Goal: Task Accomplishment & Management: Complete application form

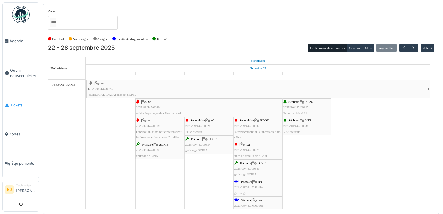
click at [14, 98] on link "Tickets" at bounding box center [21, 104] width 37 height 29
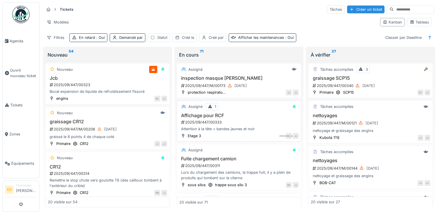
click at [268, 101] on div "Assigné 1 Affichage pour RCF 2025/09/447/00333 Attention à la tête + bandes jau…" at bounding box center [239, 120] width 124 height 41
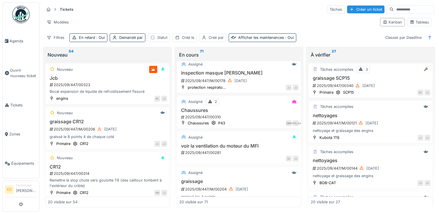
scroll to position [584, 0]
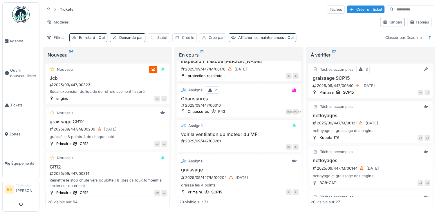
click at [241, 96] on h3 "Chaussures" at bounding box center [238, 99] width 119 height 6
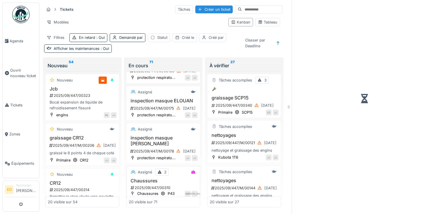
scroll to position [655, 0]
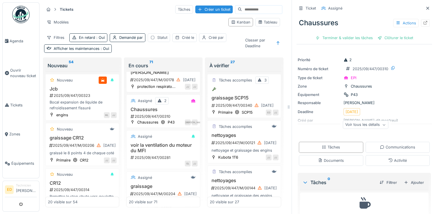
click at [342, 124] on div "Voir tous les détails" at bounding box center [365, 125] width 46 height 8
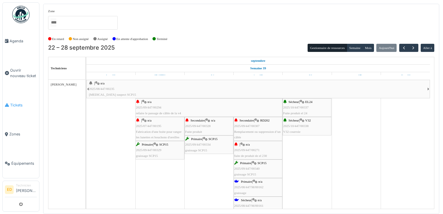
click at [8, 103] on icon at bounding box center [7, 105] width 4 height 4
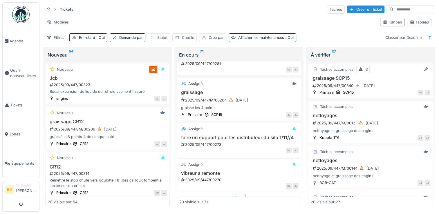
scroll to position [669, 0]
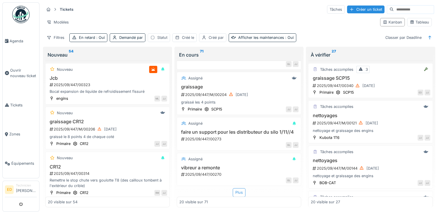
click at [239, 190] on div "Plus" at bounding box center [239, 192] width 13 height 8
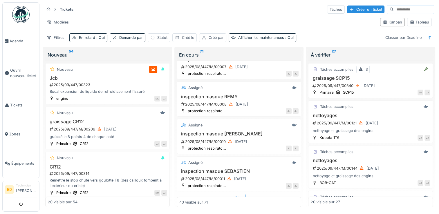
scroll to position [1440, 0]
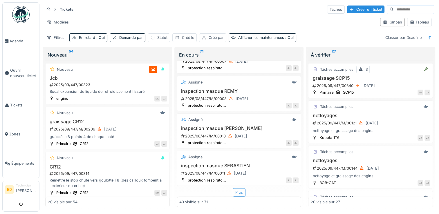
click at [233, 193] on div "Plus" at bounding box center [239, 192] width 13 height 8
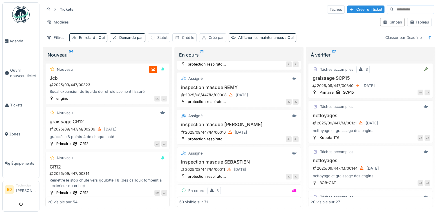
click at [296, 204] on div "Assigné inspection masque NICOLAS 2025/09/447/M/00173 18/09/2025 protection res…" at bounding box center [239, 134] width 124 height 147
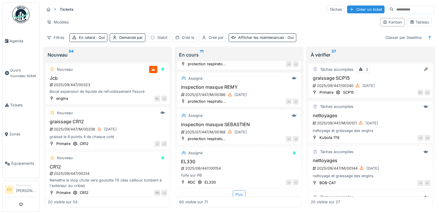
scroll to position [2235, 0]
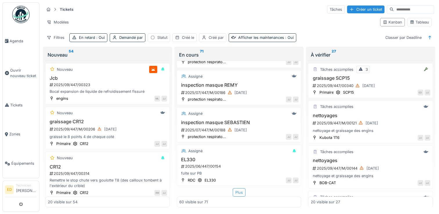
click at [240, 188] on div "Plus" at bounding box center [239, 192] width 13 height 8
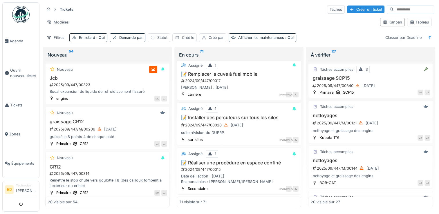
scroll to position [2714, 0]
click at [17, 44] on link "Agenda" at bounding box center [21, 40] width 37 height 29
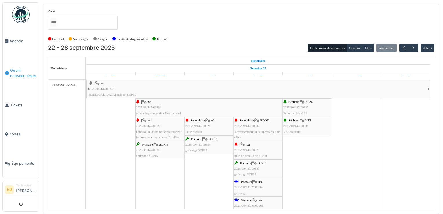
click at [22, 71] on span "Ouvrir nouveau ticket" at bounding box center [23, 73] width 27 height 11
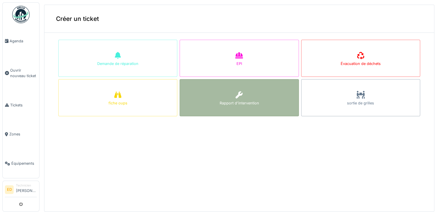
click at [220, 88] on div "Rapport d'intervention" at bounding box center [238, 97] width 119 height 37
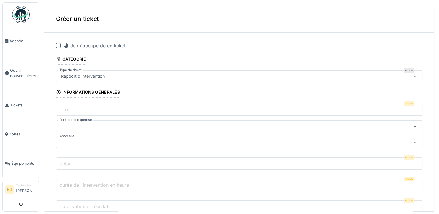
click at [59, 45] on div at bounding box center [58, 45] width 5 height 5
click at [90, 106] on input "Titre" at bounding box center [239, 109] width 366 height 12
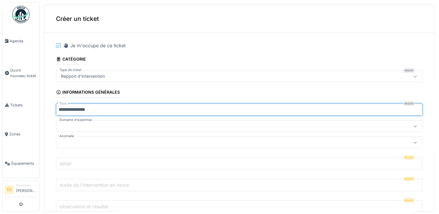
type input "**********"
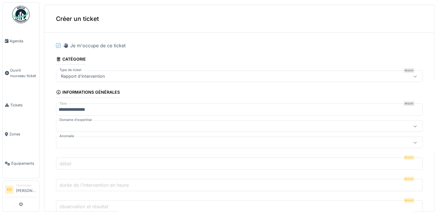
click at [79, 123] on div at bounding box center [219, 126] width 320 height 6
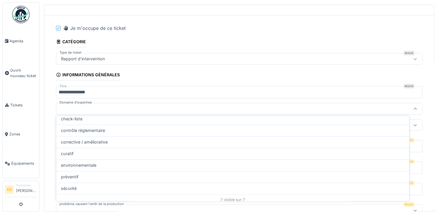
scroll to position [35, 0]
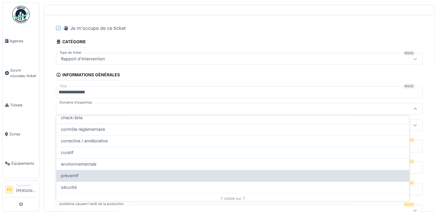
click at [370, 174] on div "préventif" at bounding box center [232, 175] width 343 height 6
type input "****"
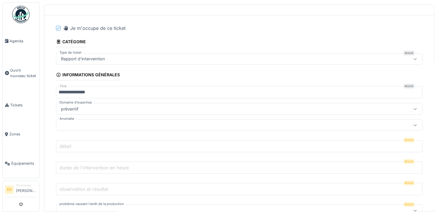
click at [245, 122] on div at bounding box center [219, 125] width 320 height 6
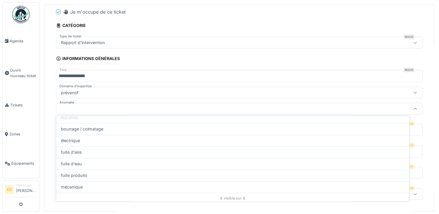
scroll to position [26, 0]
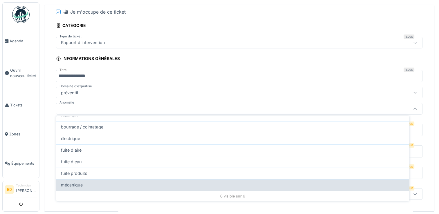
click at [376, 182] on div "mécanique" at bounding box center [232, 185] width 343 height 6
type input "**"
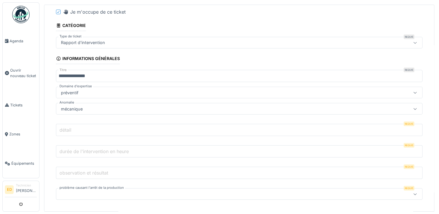
click at [234, 127] on input "détail" at bounding box center [239, 130] width 366 height 12
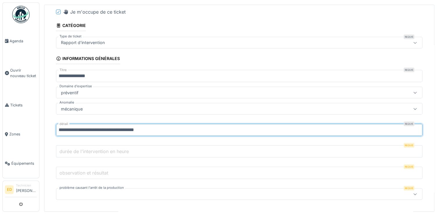
type input "**********"
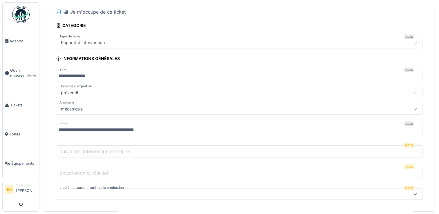
click at [209, 150] on input "durée de l'intervention en heure" at bounding box center [239, 151] width 366 height 12
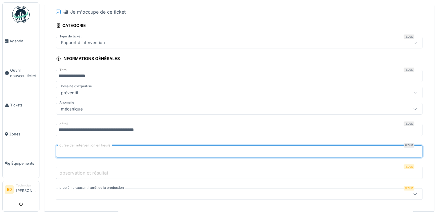
type input "***"
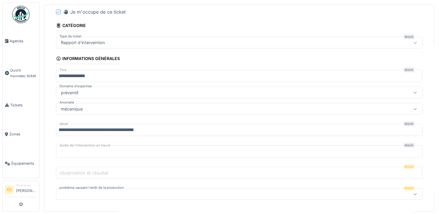
click at [169, 172] on input "observation et résultat" at bounding box center [239, 173] width 366 height 12
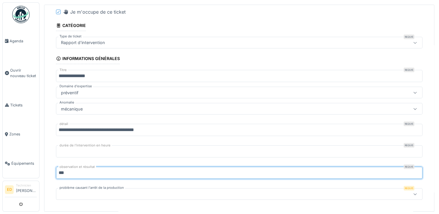
type input "***"
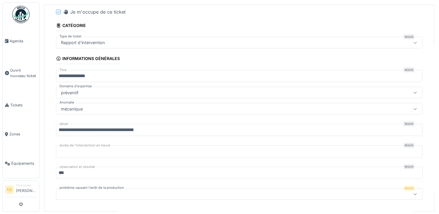
click at [160, 191] on div at bounding box center [219, 194] width 320 height 6
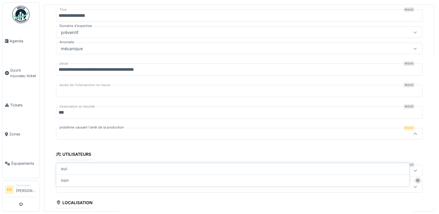
scroll to position [119, 0]
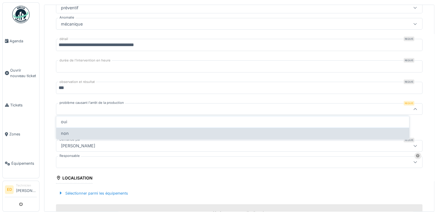
click at [154, 130] on div "non" at bounding box center [232, 133] width 343 height 6
type input "***"
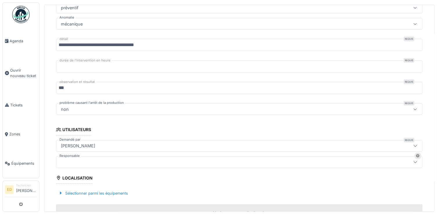
click at [149, 159] on div at bounding box center [219, 162] width 320 height 6
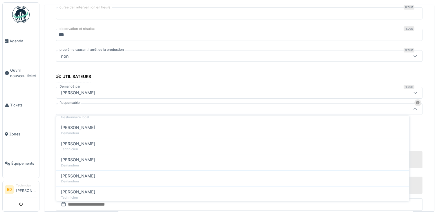
scroll to position [35, 0]
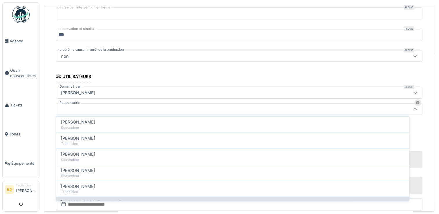
click at [396, 197] on div "Jeremy Jules dit montreuil Manager" at bounding box center [232, 205] width 353 height 16
type input "*****"
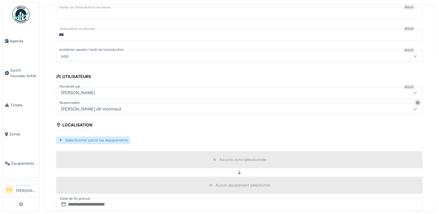
click at [122, 137] on div "Sélectionner parmi les équipements" at bounding box center [93, 140] width 74 height 8
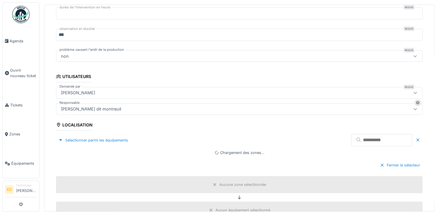
click at [351, 138] on input "text" at bounding box center [381, 140] width 61 height 12
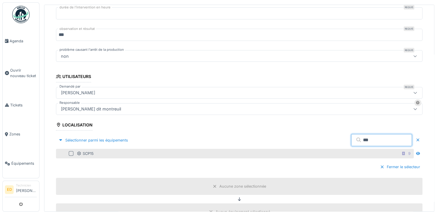
type input "***"
click at [70, 151] on div at bounding box center [71, 153] width 5 height 5
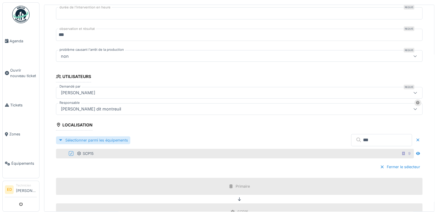
click at [83, 136] on div "Sélectionner parmi les équipements" at bounding box center [93, 140] width 74 height 8
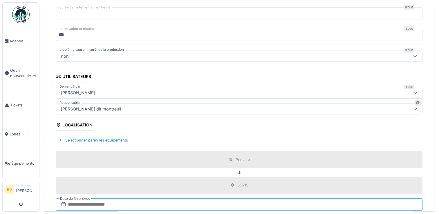
click at [227, 200] on input "text" at bounding box center [239, 204] width 366 height 12
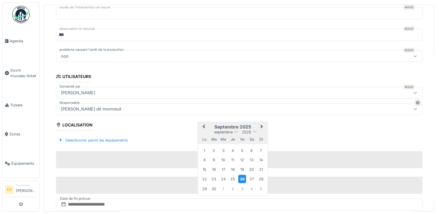
click at [240, 175] on div "26" at bounding box center [242, 179] width 8 height 8
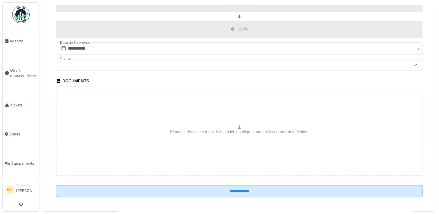
scroll to position [328, 0]
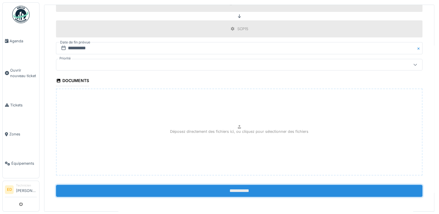
click at [384, 190] on input "**********" at bounding box center [239, 191] width 366 height 12
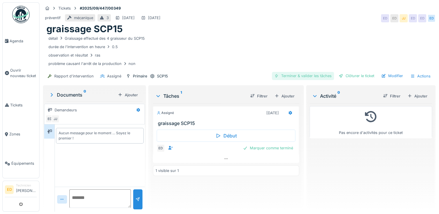
click at [324, 76] on div "Terminer & valider les tâches" at bounding box center [303, 76] width 62 height 8
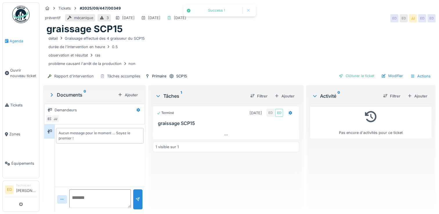
click at [19, 43] on link "Agenda" at bounding box center [21, 40] width 37 height 29
